Goal: Transaction & Acquisition: Purchase product/service

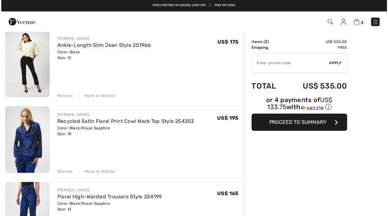
scroll to position [54, 0]
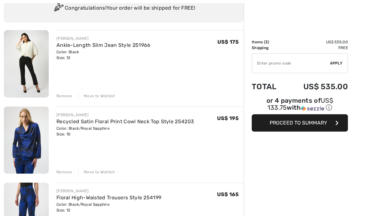
click at [69, 46] on link "Ankle-Length Slim Jean Style 251966" at bounding box center [103, 45] width 94 height 6
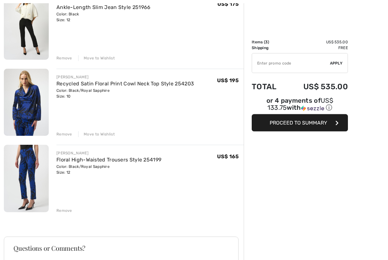
scroll to position [92, 0]
click at [61, 211] on div "Remove" at bounding box center [64, 210] width 16 height 6
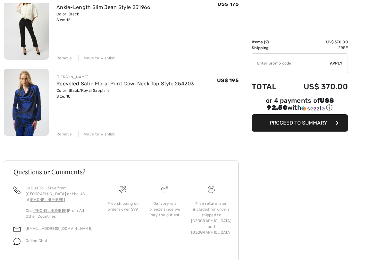
click at [61, 135] on div "Remove" at bounding box center [64, 134] width 16 height 6
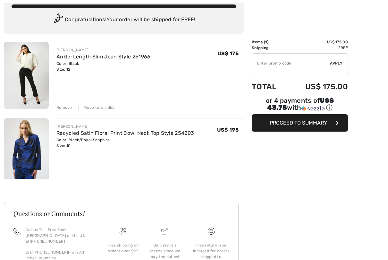
scroll to position [28, 0]
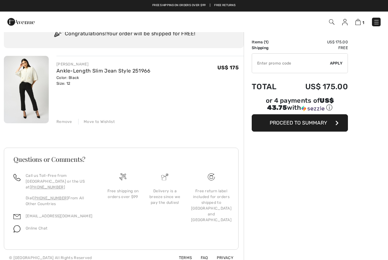
click at [64, 73] on link "Ankle-Length Slim Jean Style 251966" at bounding box center [103, 71] width 94 height 6
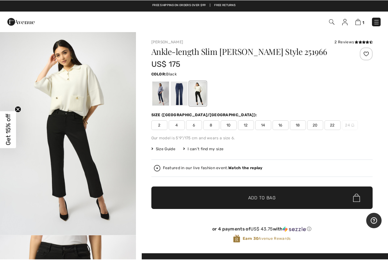
scroll to position [0, 0]
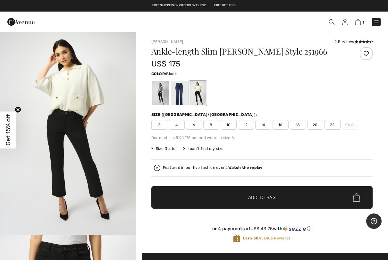
click at [360, 18] on link "1" at bounding box center [359, 22] width 9 height 8
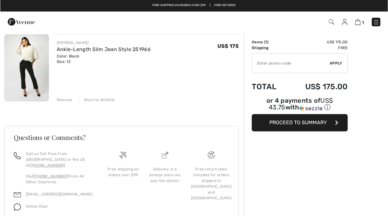
scroll to position [50, 0]
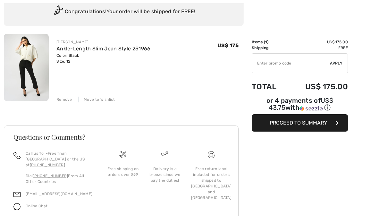
click at [327, 123] on span "Proceed to Summary" at bounding box center [298, 123] width 57 height 6
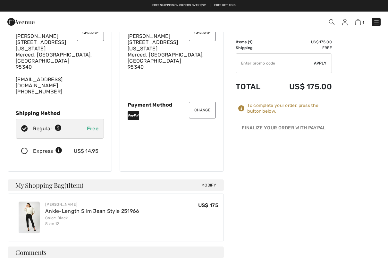
scroll to position [34, 0]
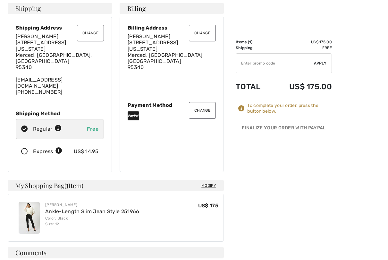
click at [73, 208] on link "Ankle-Length Slim Jean Style 251966" at bounding box center [92, 211] width 94 height 6
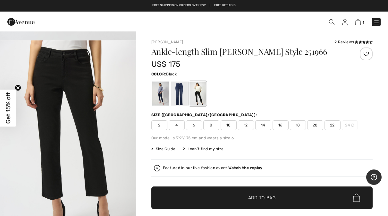
scroll to position [194, 0]
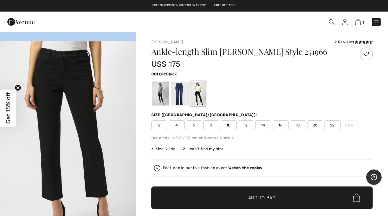
click at [65, 78] on img "2 / 4" at bounding box center [68, 142] width 136 height 203
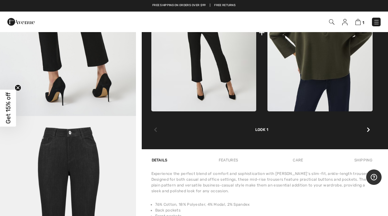
scroll to position [317, 0]
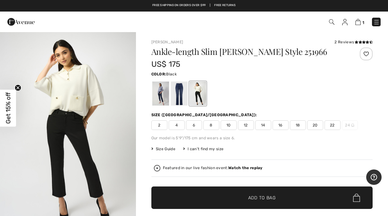
click at [355, 42] on icon at bounding box center [357, 41] width 4 height 3
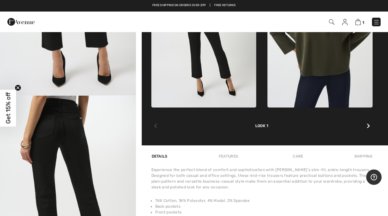
scroll to position [343, 0]
click at [377, 23] on img at bounding box center [376, 22] width 6 height 6
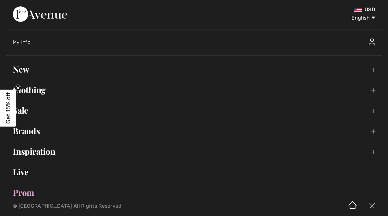
click at [367, 205] on img at bounding box center [371, 206] width 19 height 20
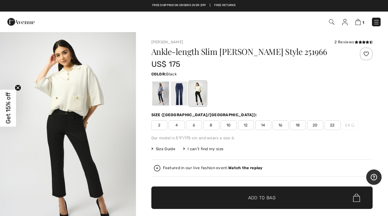
click at [376, 20] on img at bounding box center [376, 22] width 6 height 6
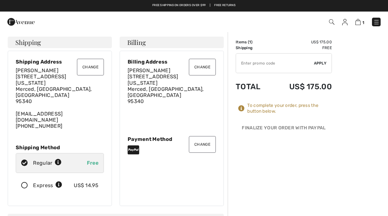
scroll to position [52, 0]
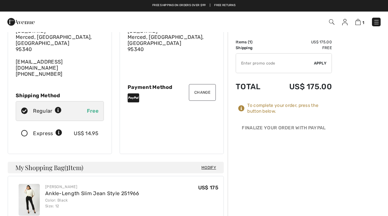
click at [358, 20] on img at bounding box center [357, 22] width 5 height 6
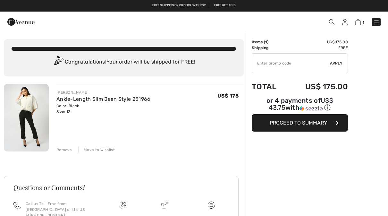
click at [340, 122] on button "Proceed to Summary" at bounding box center [300, 122] width 96 height 17
